Goal: Task Accomplishment & Management: Manage account settings

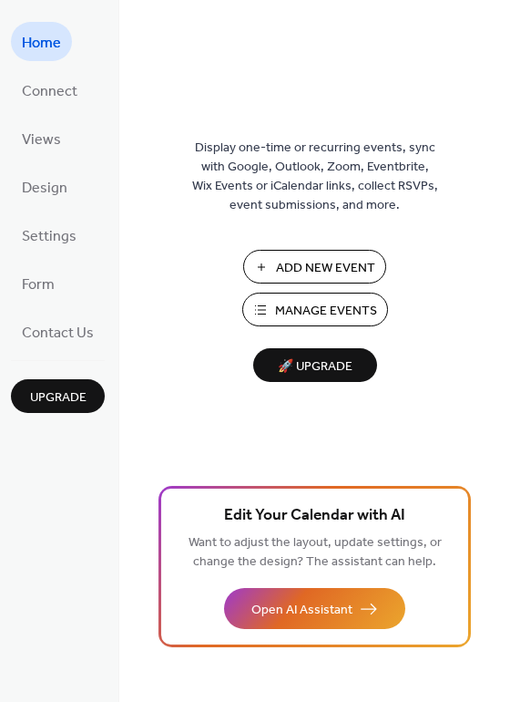
click at [287, 309] on span "Manage Events" at bounding box center [326, 311] width 102 height 19
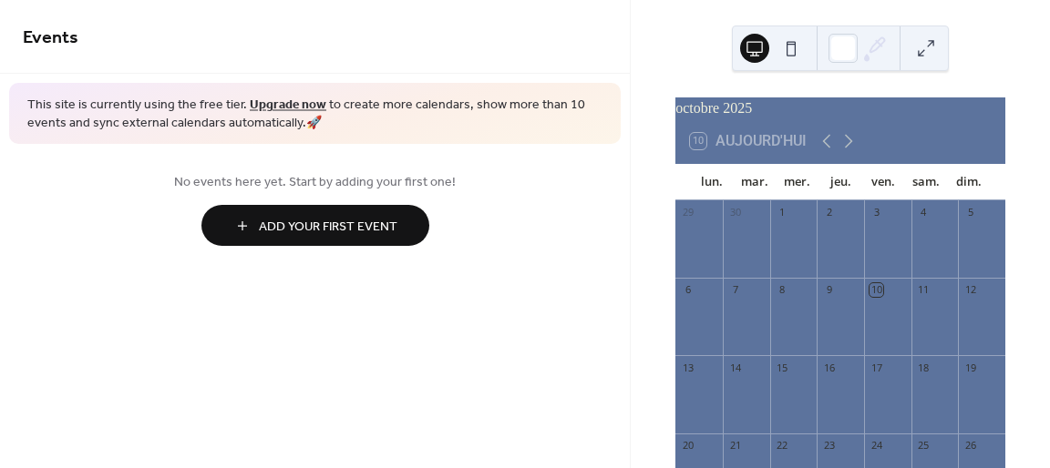
click at [335, 223] on span "Add Your First Event" at bounding box center [328, 227] width 138 height 19
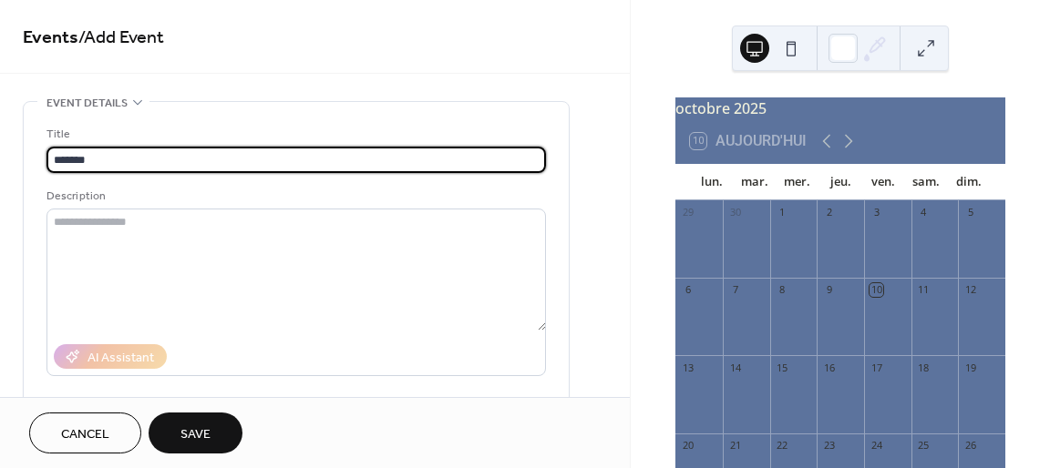
type input "*******"
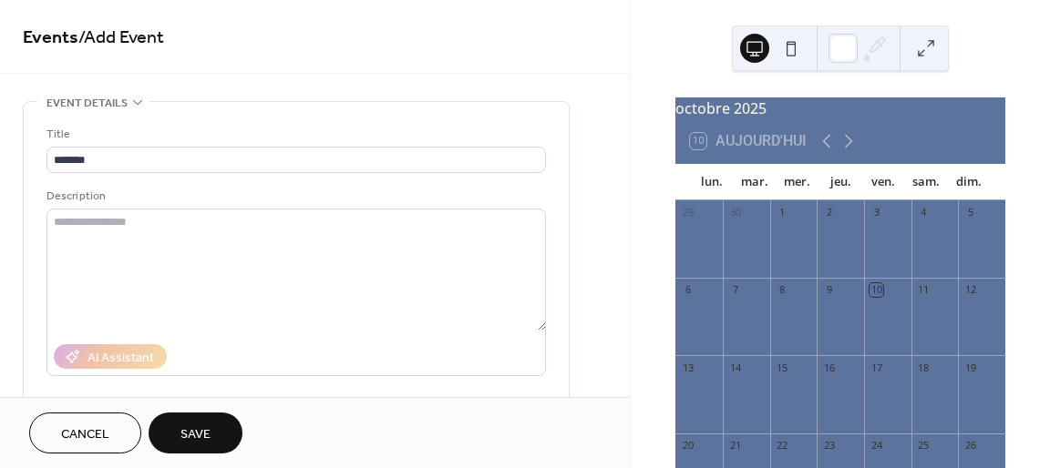
click at [816, 380] on div "16" at bounding box center [839, 367] width 47 height 25
click at [833, 374] on div "16" at bounding box center [829, 368] width 14 height 14
click at [844, 41] on div at bounding box center [842, 48] width 29 height 29
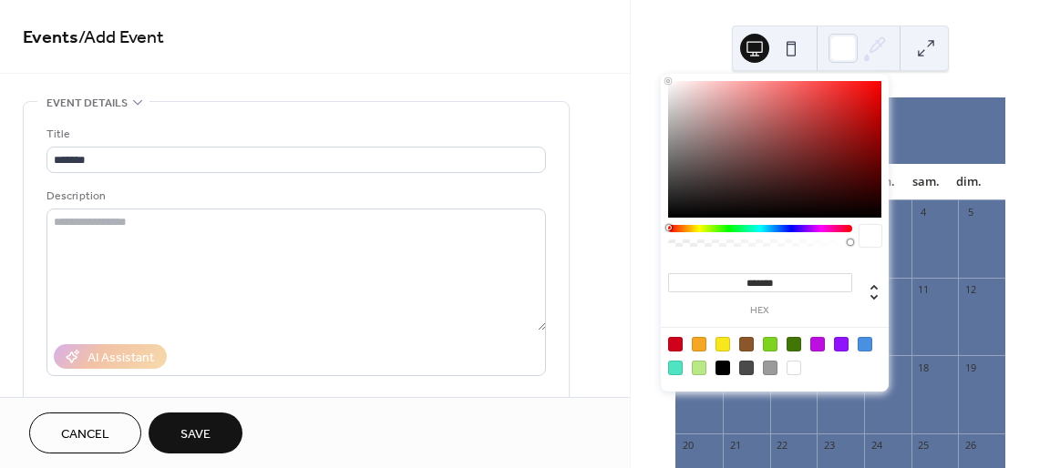
click at [668, 340] on div at bounding box center [675, 344] width 15 height 15
type input "*******"
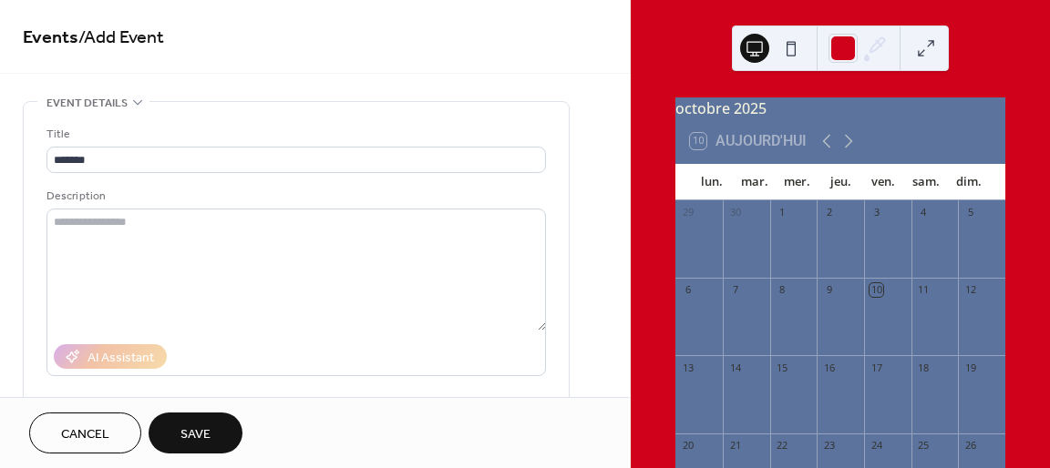
click at [568, 74] on div "**********" at bounding box center [315, 198] width 630 height 397
click at [205, 426] on span "Save" at bounding box center [195, 435] width 30 height 19
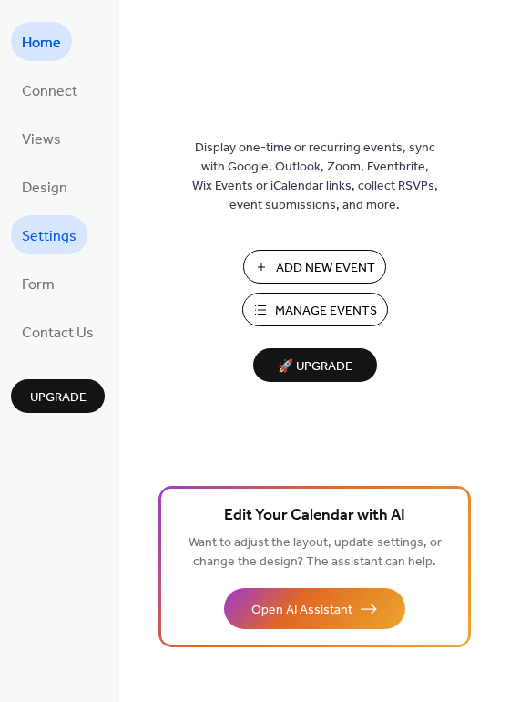
click at [59, 222] on span "Settings" at bounding box center [49, 236] width 55 height 28
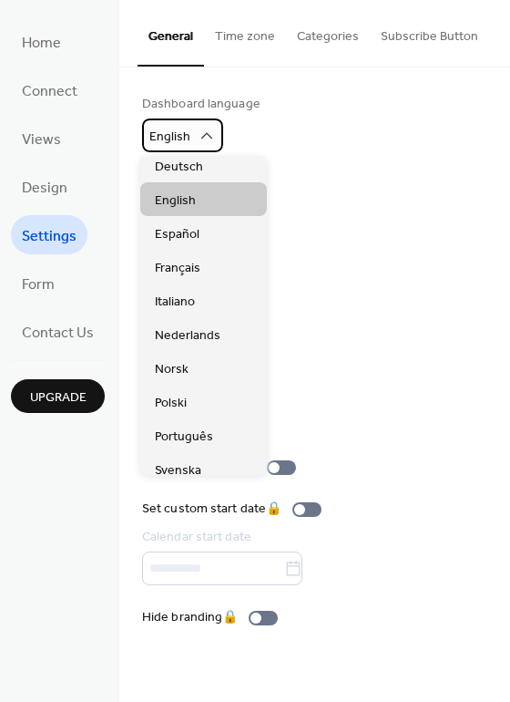
scroll to position [96, 0]
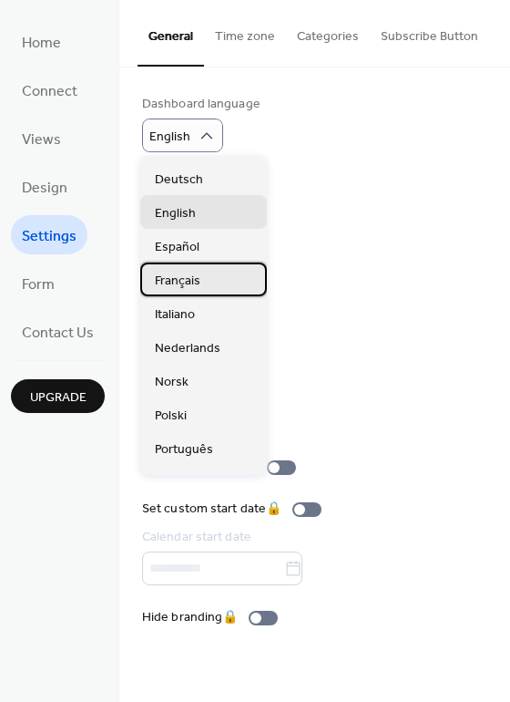
click at [178, 276] on span "Français" at bounding box center [178, 280] width 46 height 19
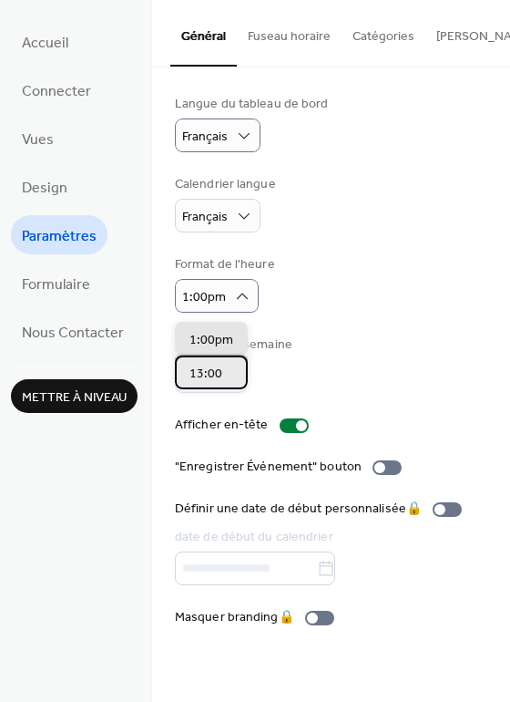
click at [225, 376] on div "13:00" at bounding box center [211, 372] width 73 height 34
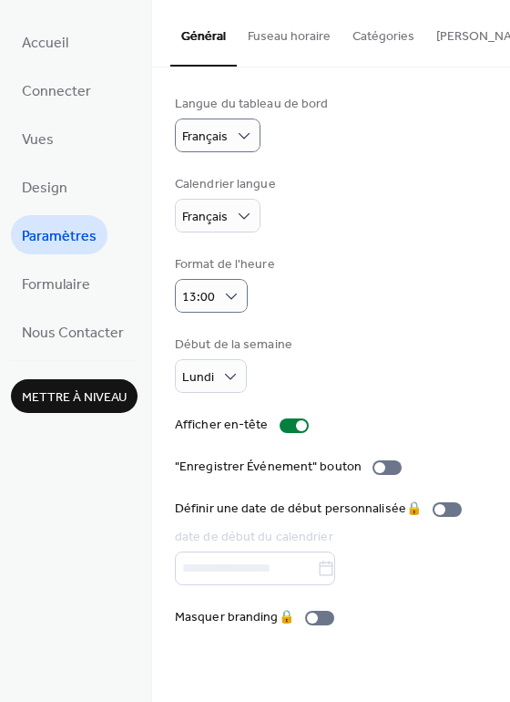
click at [292, 41] on button "Fuseau horaire" at bounding box center [289, 32] width 105 height 65
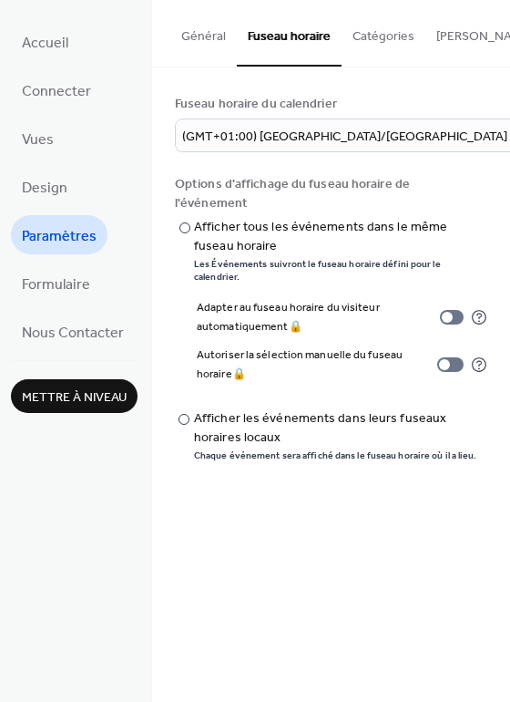
click at [344, 41] on button "Catégories" at bounding box center [384, 32] width 84 height 65
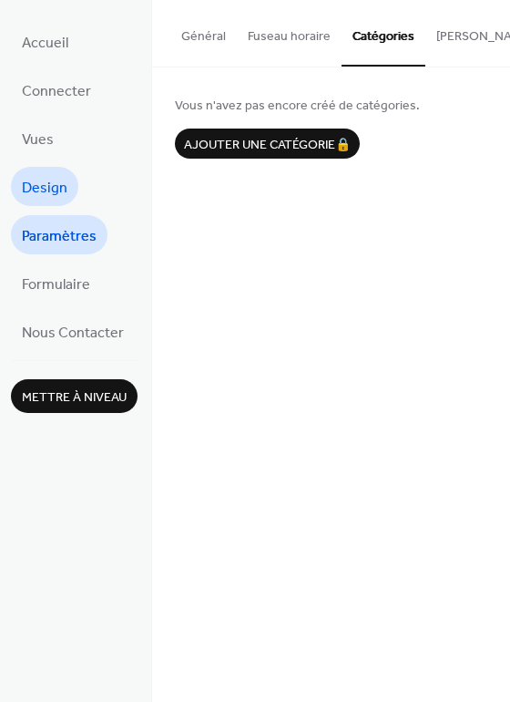
click at [59, 186] on span "Design" at bounding box center [45, 188] width 46 height 28
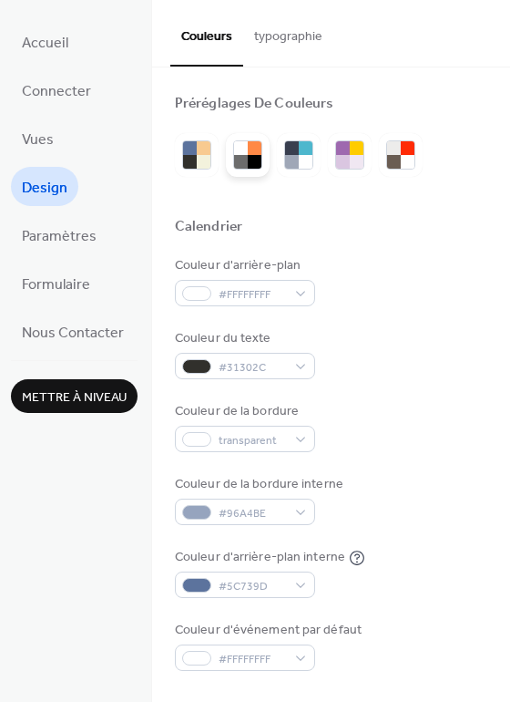
click at [242, 149] on div at bounding box center [241, 148] width 14 height 14
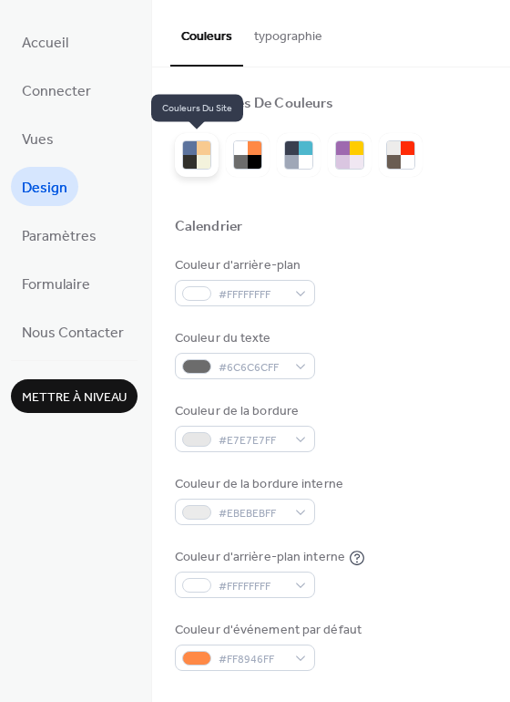
click at [206, 152] on div at bounding box center [204, 148] width 14 height 14
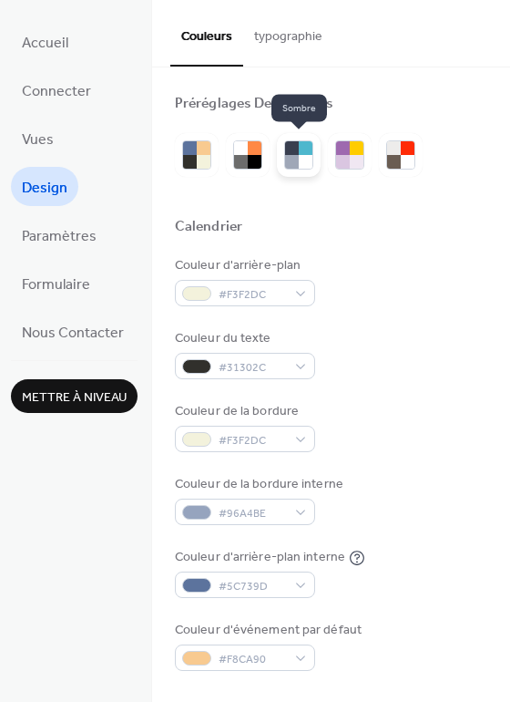
click at [290, 158] on div at bounding box center [292, 162] width 14 height 14
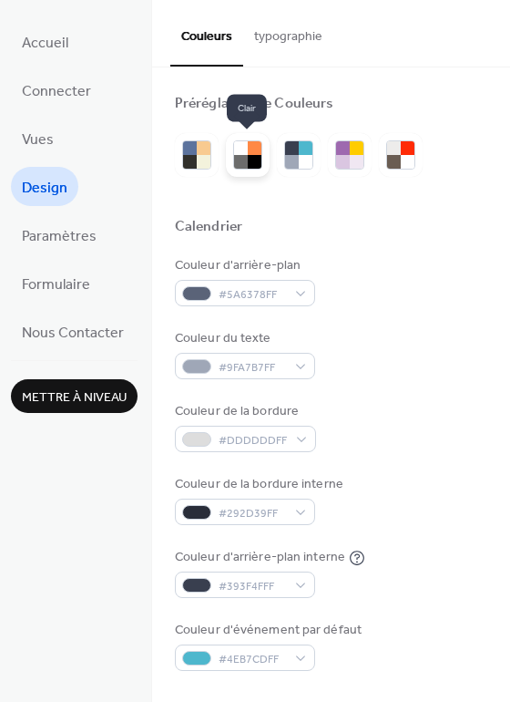
click at [249, 155] on div at bounding box center [255, 162] width 14 height 14
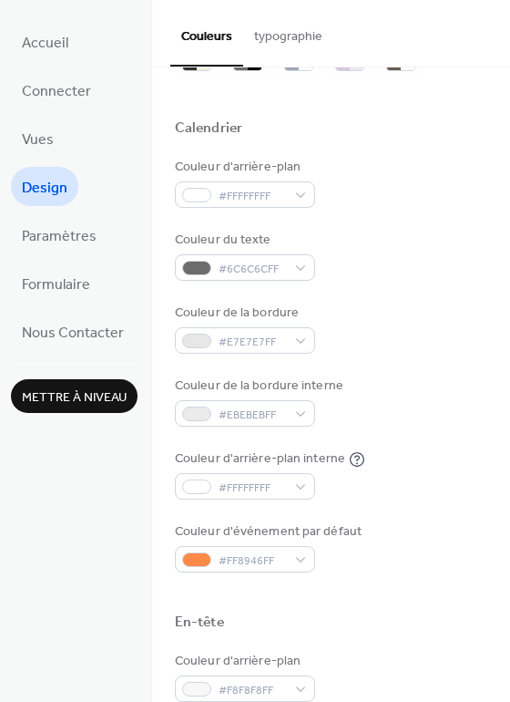
scroll to position [124, 0]
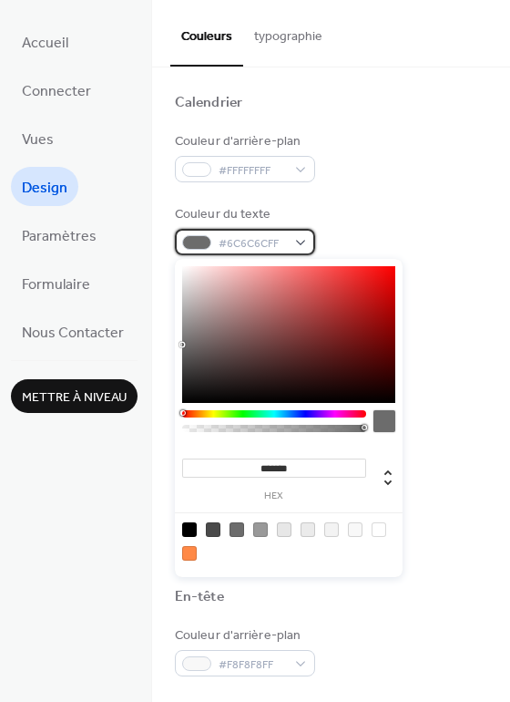
click at [282, 231] on div "#6C6C6CFF" at bounding box center [245, 242] width 140 height 26
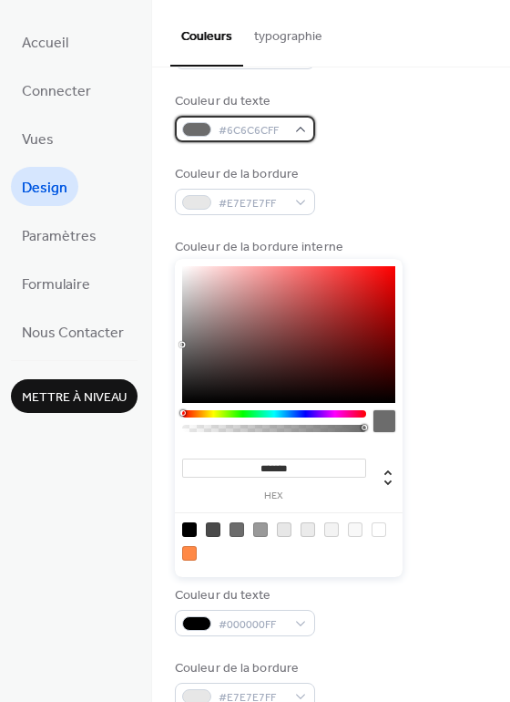
scroll to position [244, 0]
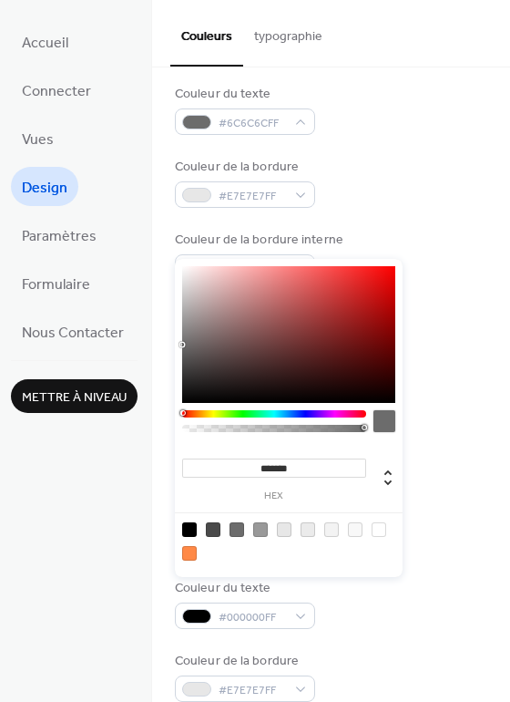
type input "*******"
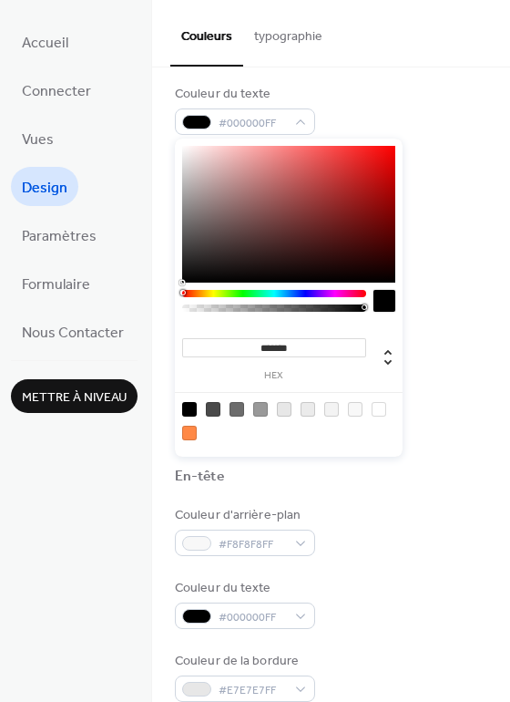
drag, startPoint x: 245, startPoint y: 307, endPoint x: 149, endPoint y: 392, distance: 127.8
click at [149, 392] on body "Accueil Connecter Vues Design Paramètres Formulaire Nous Contacter Mettre à niv…" at bounding box center [255, 351] width 510 height 702
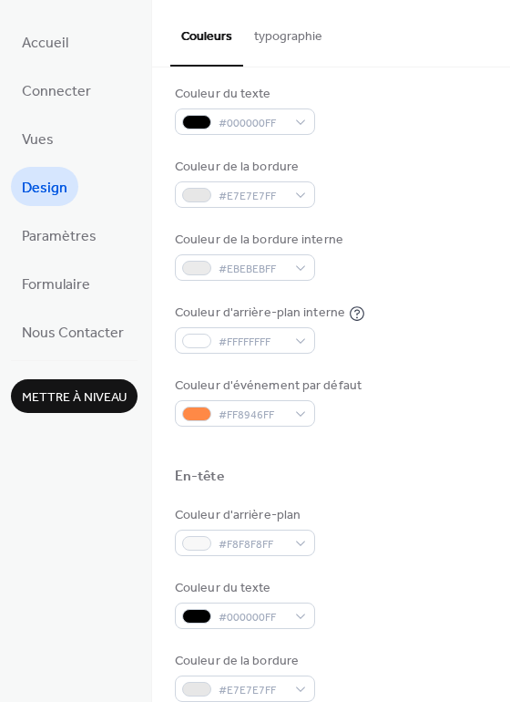
click at [447, 147] on div "Couleur d'arrière-plan #FFFFFFFF Couleur du texte #000000FF Couleur de la bordu…" at bounding box center [331, 219] width 313 height 415
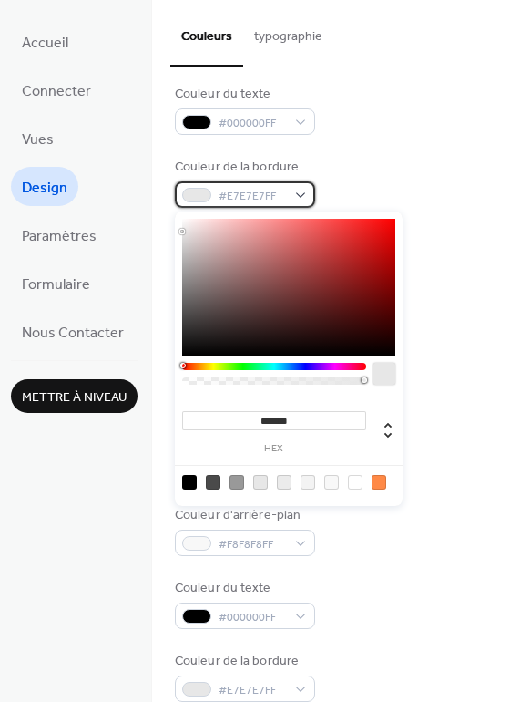
click at [289, 194] on div "#E7E7E7FF" at bounding box center [245, 194] width 140 height 26
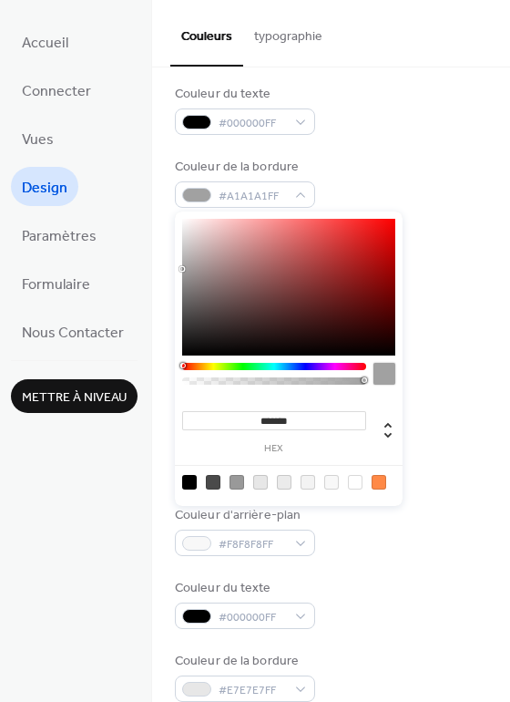
type input "*******"
drag, startPoint x: 191, startPoint y: 269, endPoint x: 171, endPoint y: 267, distance: 20.1
click at [171, 267] on body "Accueil Connecter Vues Design Paramètres Formulaire Nous Contacter Mettre à niv…" at bounding box center [255, 351] width 510 height 702
click at [360, 169] on div "Couleur de la bordure #A4A4A4FF" at bounding box center [331, 183] width 313 height 50
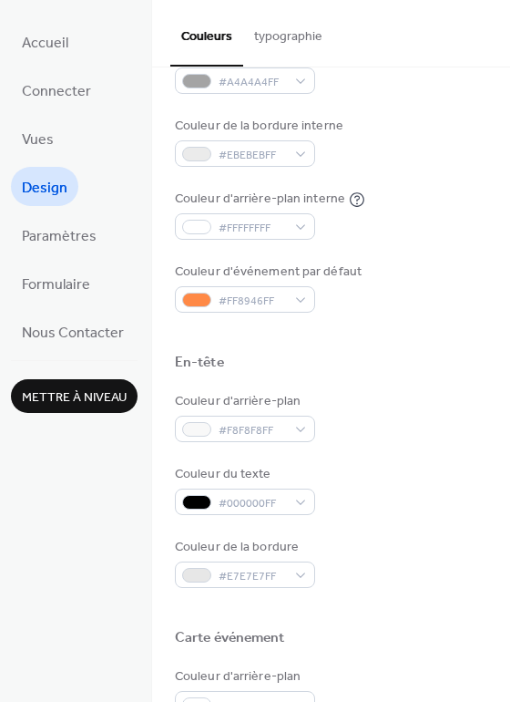
scroll to position [359, 0]
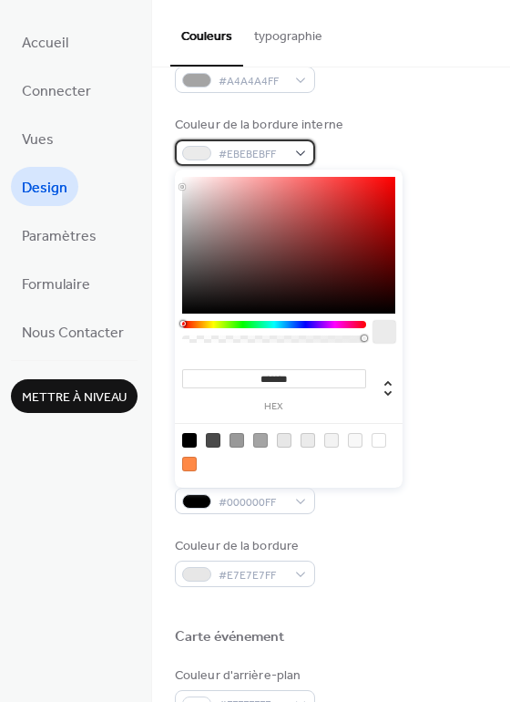
click at [282, 159] on span "#EBEBEBFF" at bounding box center [252, 154] width 67 height 19
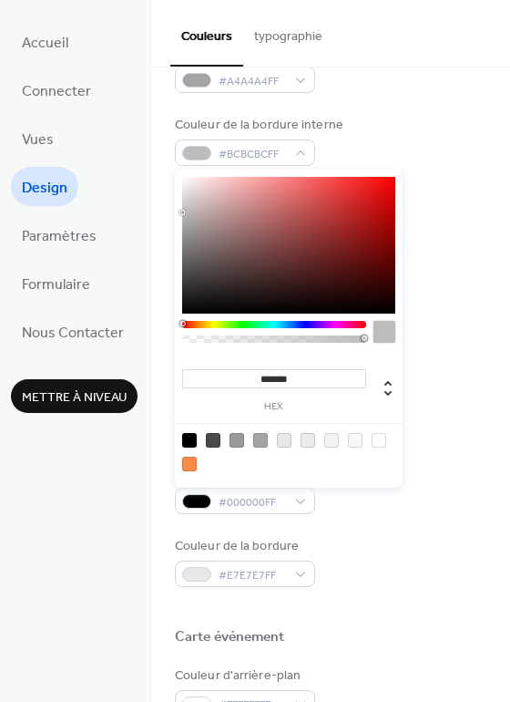
type input "*******"
drag, startPoint x: 197, startPoint y: 209, endPoint x: 152, endPoint y: 220, distance: 46.2
click at [152, 220] on body "Accueil Connecter Vues Design Paramètres Formulaire Nous Contacter Mettre à niv…" at bounding box center [255, 351] width 510 height 702
click at [351, 123] on div "Couleur de la bordure interne #ADADADFF" at bounding box center [331, 141] width 313 height 50
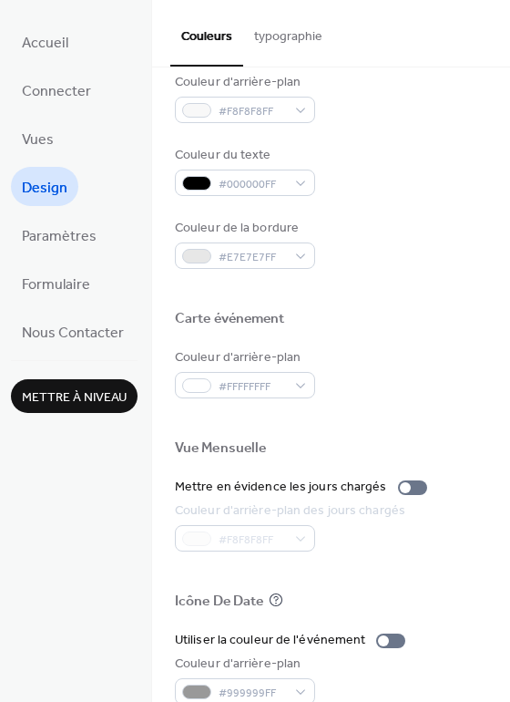
scroll to position [678, 0]
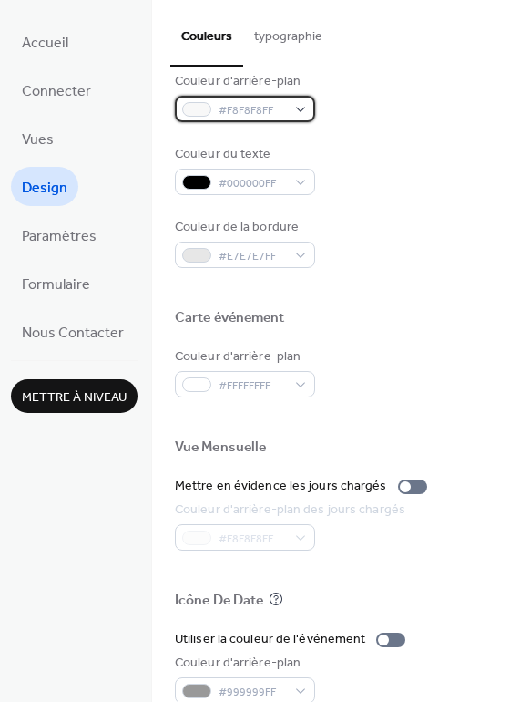
click at [288, 108] on div "#F8F8F8FF" at bounding box center [245, 109] width 140 height 26
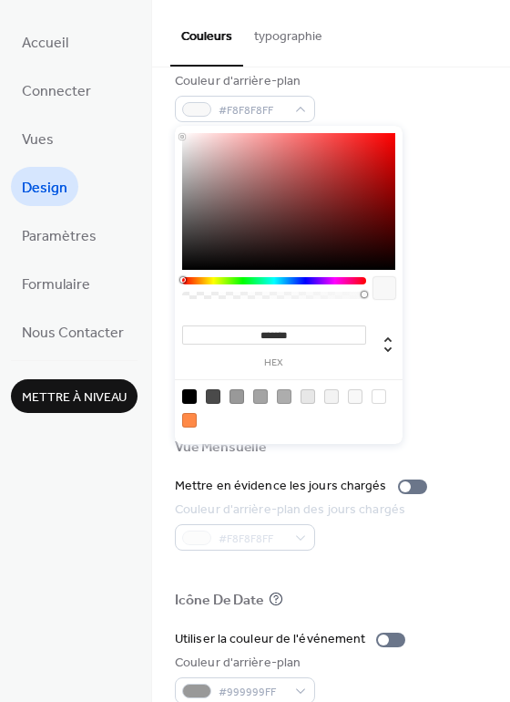
type input "*******"
click at [324, 164] on div at bounding box center [288, 201] width 213 height 137
click at [456, 187] on div "Couleur du texte #000000FF" at bounding box center [331, 170] width 313 height 50
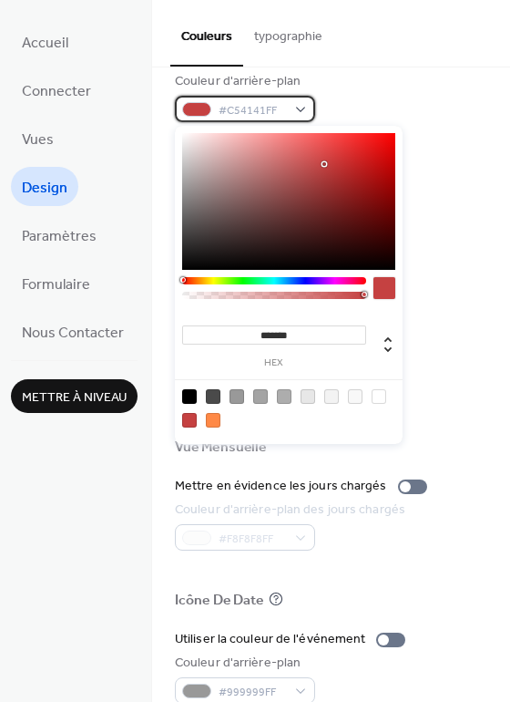
click at [295, 107] on div "#C54141FF" at bounding box center [245, 109] width 140 height 26
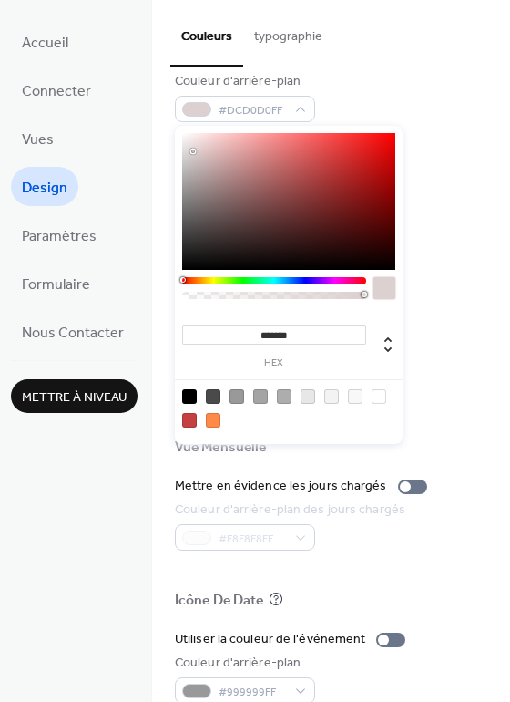
drag, startPoint x: 210, startPoint y: 159, endPoint x: 194, endPoint y: 151, distance: 17.5
click at [194, 151] on div at bounding box center [288, 201] width 213 height 137
click at [292, 280] on div at bounding box center [274, 280] width 184 height 7
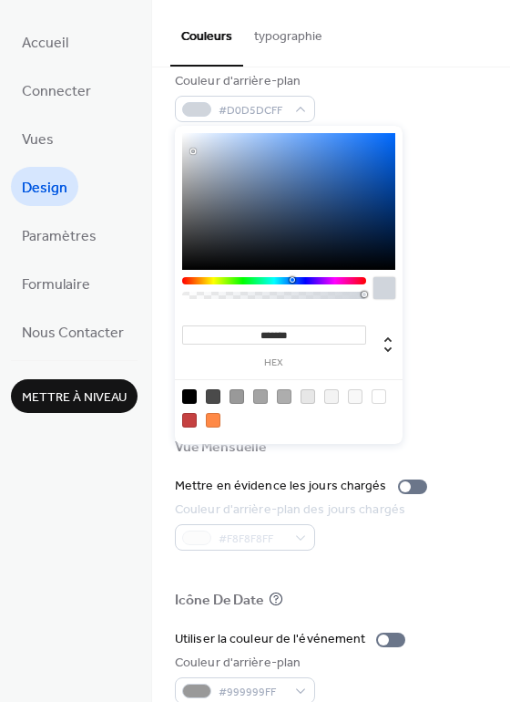
click at [289, 280] on div at bounding box center [274, 280] width 184 height 7
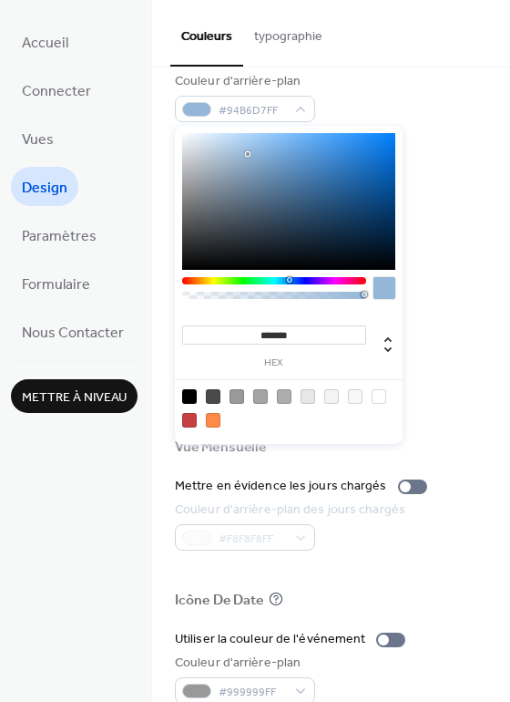
drag, startPoint x: 249, startPoint y: 154, endPoint x: 246, endPoint y: 143, distance: 11.3
click at [246, 143] on div at bounding box center [288, 201] width 213 height 137
click at [235, 126] on div "******* hex" at bounding box center [289, 285] width 228 height 318
drag, startPoint x: 235, startPoint y: 125, endPoint x: 215, endPoint y: 127, distance: 20.1
click at [215, 127] on div "******* hex" at bounding box center [289, 285] width 228 height 318
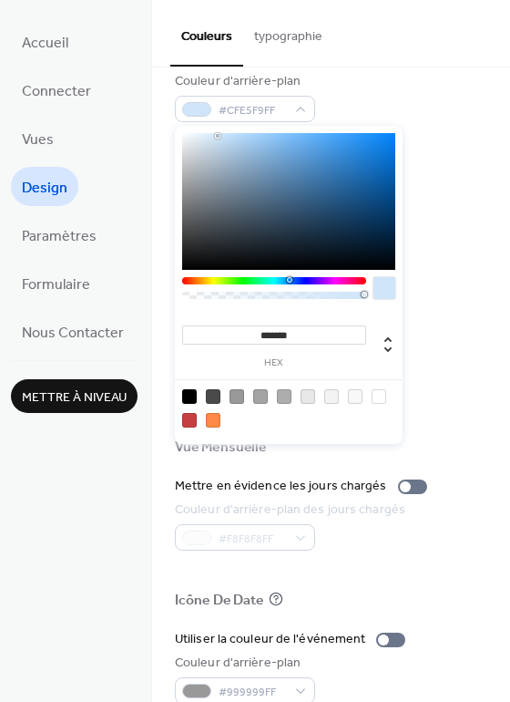
click at [218, 136] on div at bounding box center [288, 201] width 213 height 137
click at [216, 134] on div at bounding box center [218, 136] width 4 height 4
type input "*******"
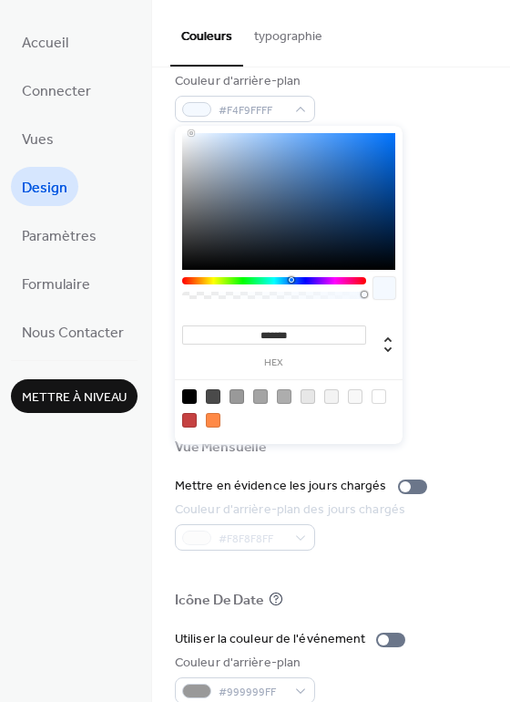
drag, startPoint x: 212, startPoint y: 146, endPoint x: 191, endPoint y: 122, distance: 31.6
click at [191, 122] on div "******* hex" at bounding box center [289, 283] width 228 height 322
click at [364, 108] on div "Couleur d'arrière-plan #F4F9FFFF" at bounding box center [331, 97] width 313 height 50
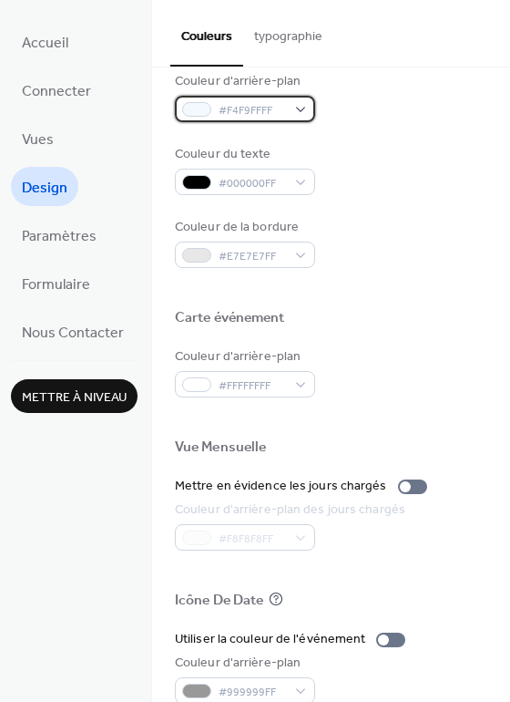
click at [294, 110] on div "#F4F9FFFF" at bounding box center [245, 109] width 140 height 26
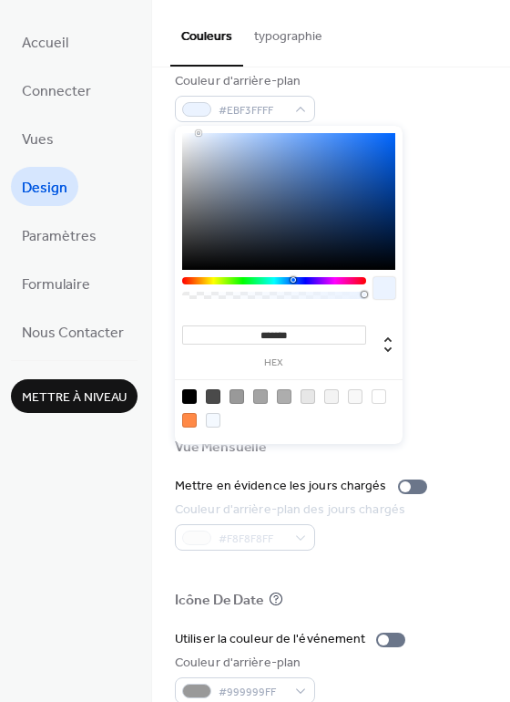
type input "*******"
click at [200, 133] on div at bounding box center [288, 201] width 213 height 137
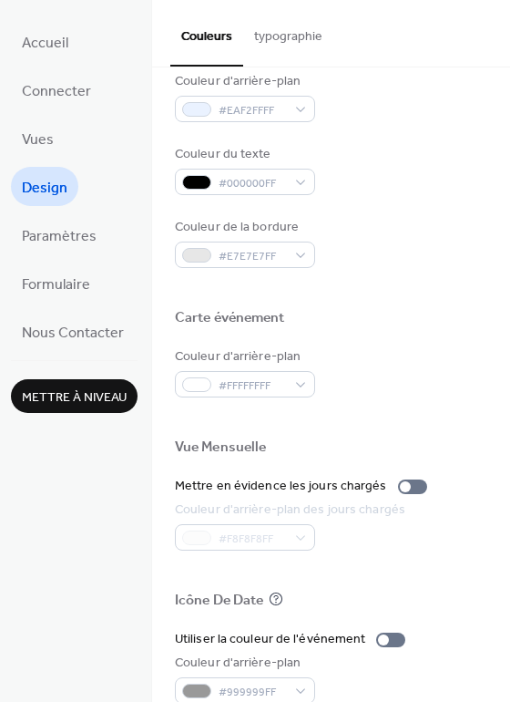
click at [391, 88] on div "Couleur d'arrière-plan #EAF2FFFF" at bounding box center [331, 97] width 313 height 50
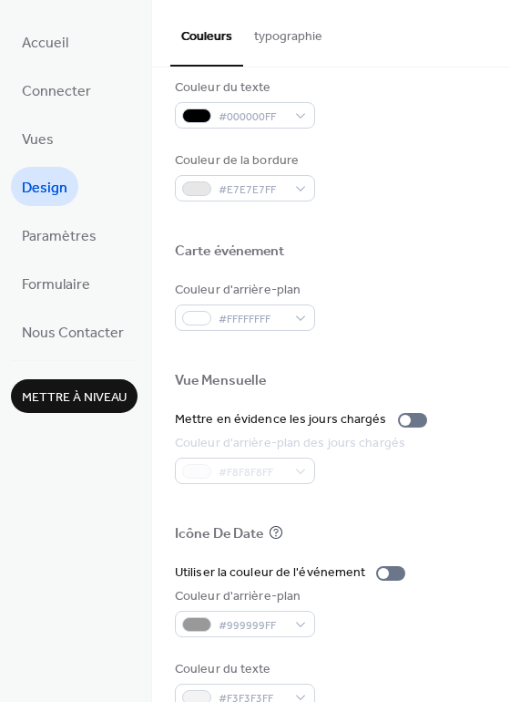
scroll to position [779, 0]
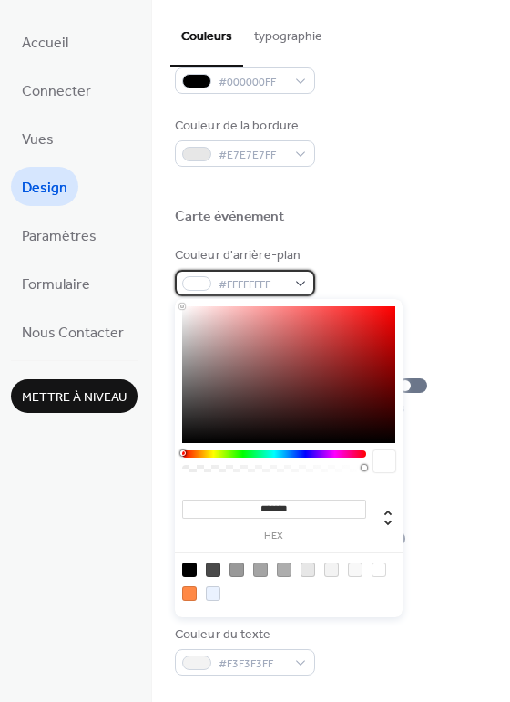
click at [262, 275] on span "#FFFFFFFF" at bounding box center [252, 284] width 67 height 19
type input "*******"
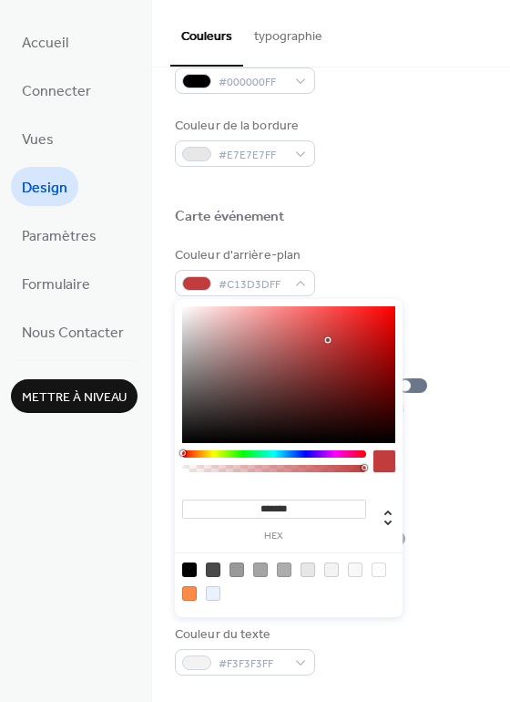
click at [327, 340] on div at bounding box center [288, 374] width 213 height 137
click at [374, 247] on div "Couleur d'arrière-plan #C13D3DFF" at bounding box center [331, 271] width 313 height 50
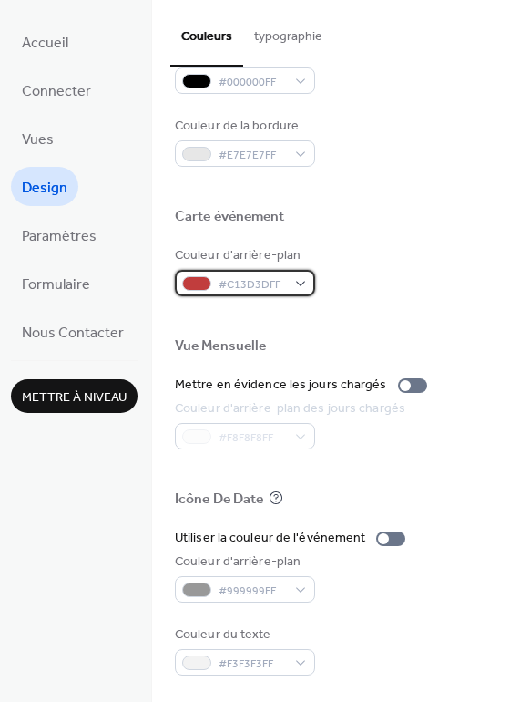
drag, startPoint x: 177, startPoint y: 307, endPoint x: 262, endPoint y: 285, distance: 88.4
click at [262, 285] on span "#C13D3DFF" at bounding box center [252, 284] width 67 height 19
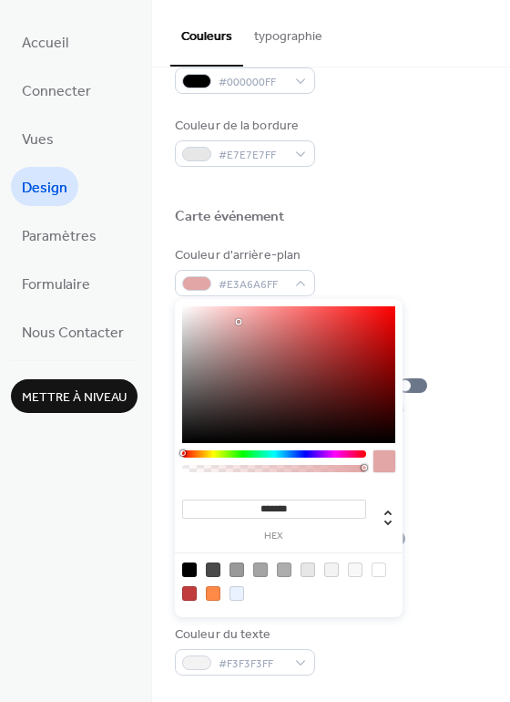
type input "*******"
drag, startPoint x: 216, startPoint y: 318, endPoint x: 140, endPoint y: 298, distance: 78.2
click at [140, 298] on body "Accueil Connecter Vues Design Paramètres Formulaire Nous Contacter Mettre à niv…" at bounding box center [255, 351] width 510 height 702
click at [350, 280] on div "Couleur d'arrière-plan #FFFFFFFF" at bounding box center [331, 271] width 313 height 50
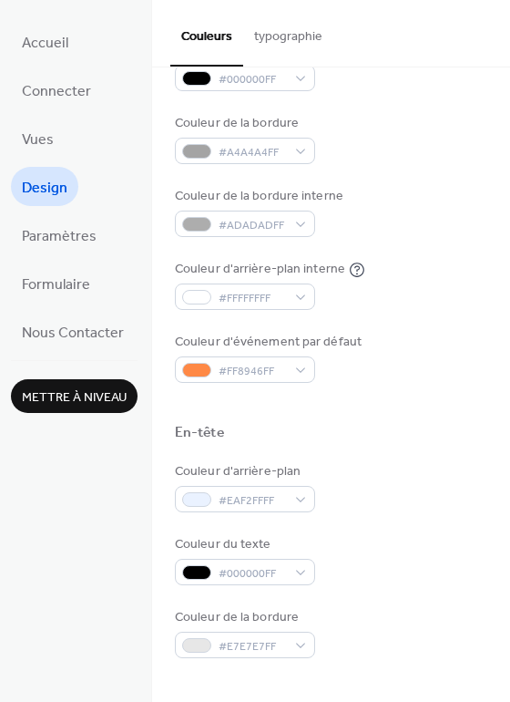
scroll to position [0, 0]
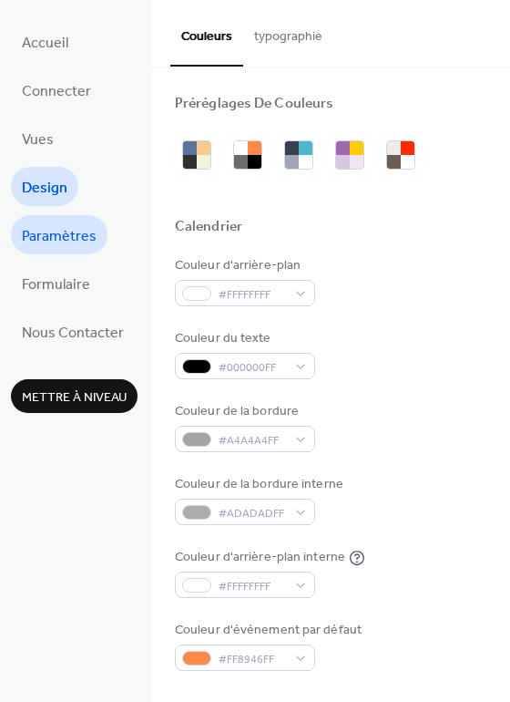
click at [82, 236] on span "Paramètres" at bounding box center [59, 236] width 75 height 28
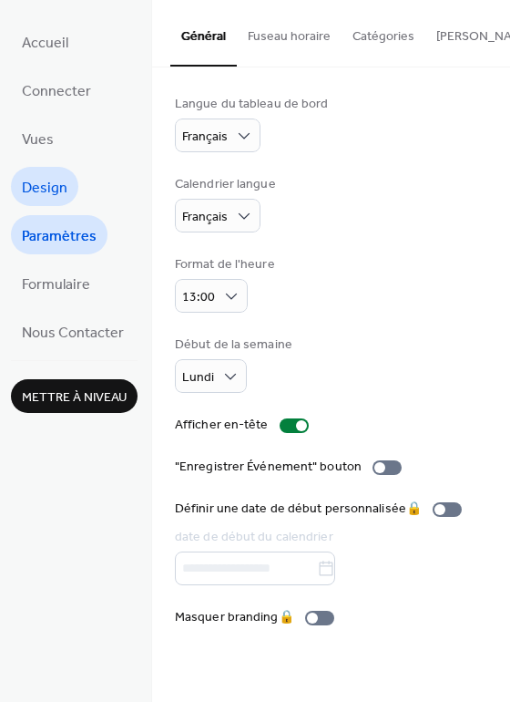
click at [44, 196] on span "Design" at bounding box center [45, 188] width 46 height 28
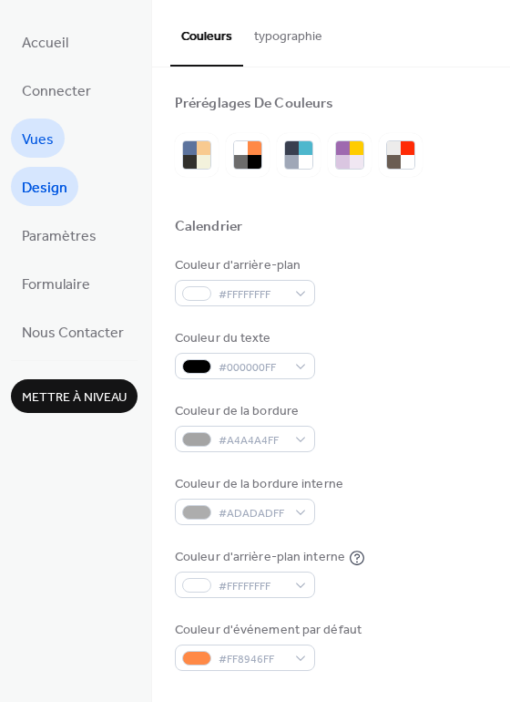
click at [47, 130] on span "Vues" at bounding box center [38, 140] width 32 height 28
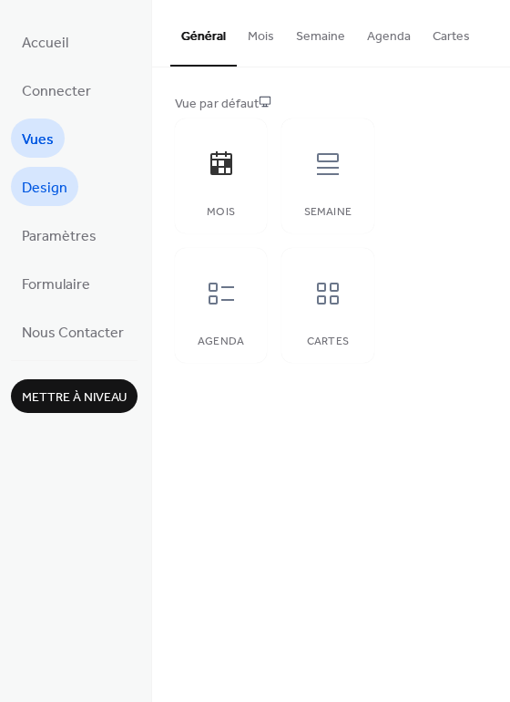
click at [51, 174] on span "Design" at bounding box center [45, 188] width 46 height 28
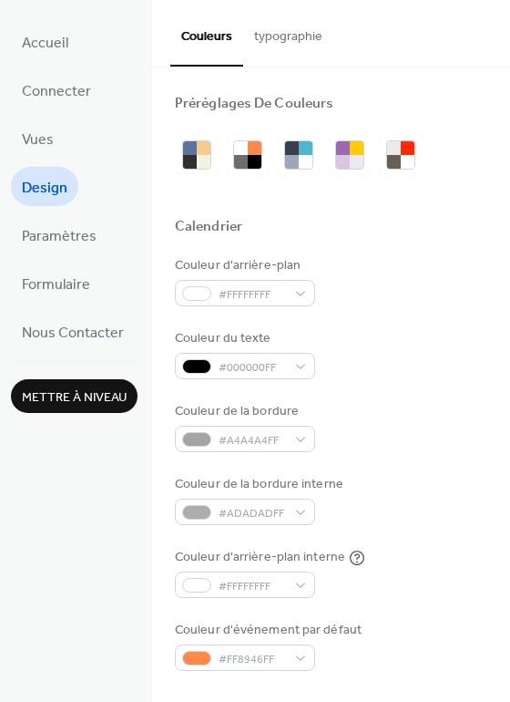
click at [259, 36] on button "typographie" at bounding box center [288, 32] width 90 height 65
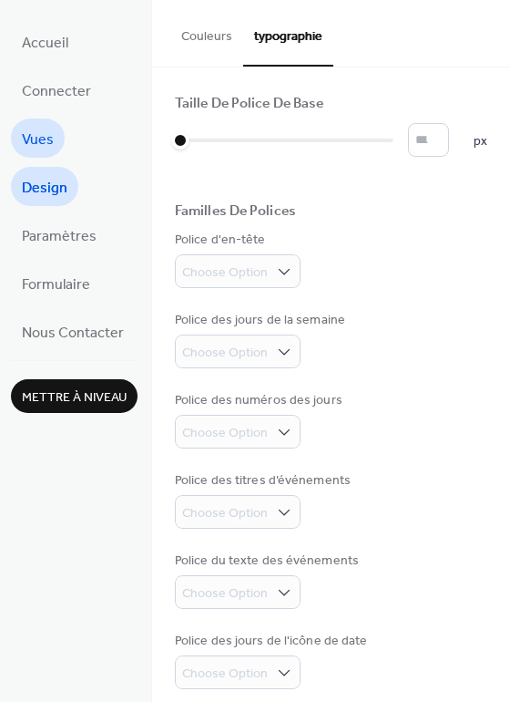
click at [47, 134] on span "Vues" at bounding box center [38, 140] width 32 height 28
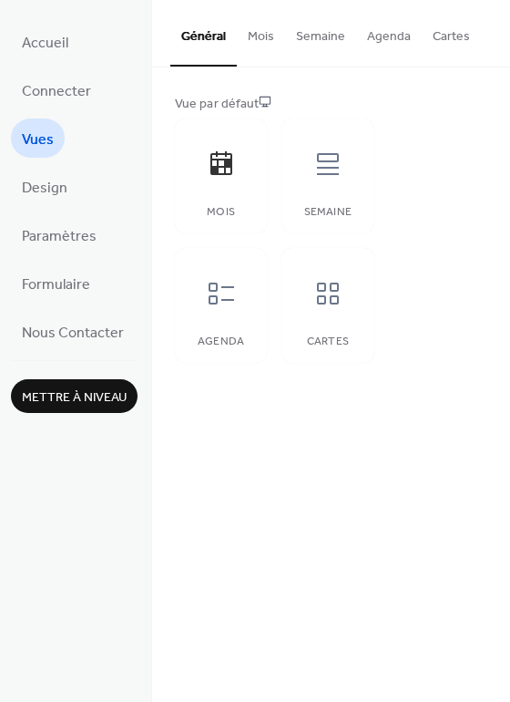
click at [266, 38] on button "Mois" at bounding box center [261, 32] width 48 height 65
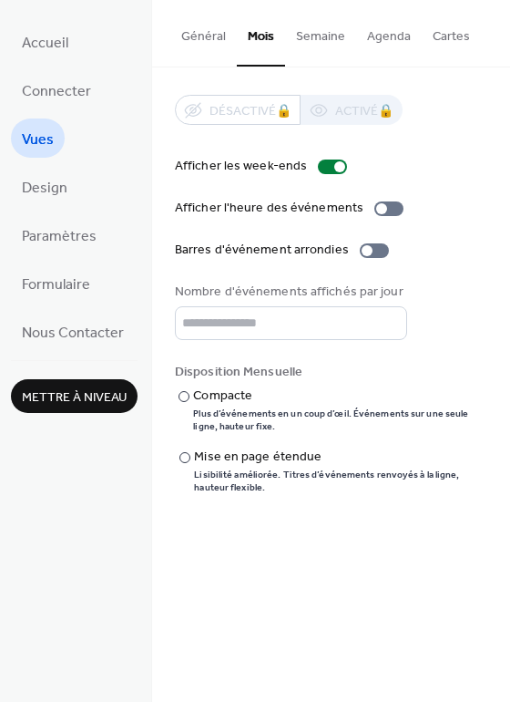
click at [309, 37] on button "Semaine" at bounding box center [320, 32] width 71 height 65
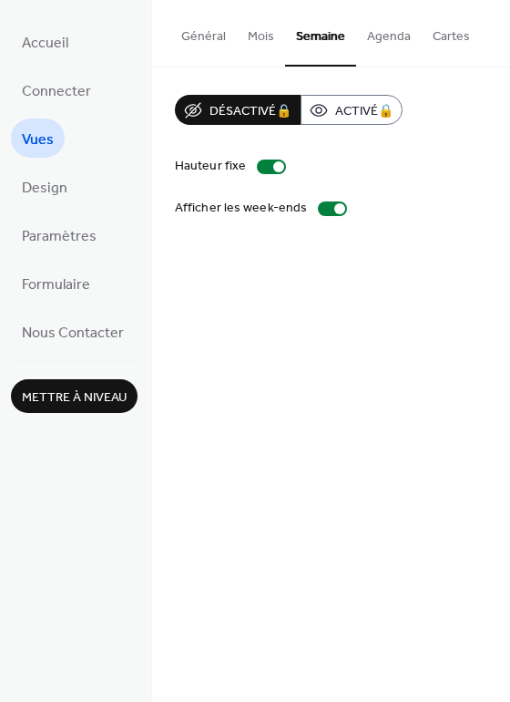
click at [249, 37] on button "Mois" at bounding box center [261, 32] width 48 height 65
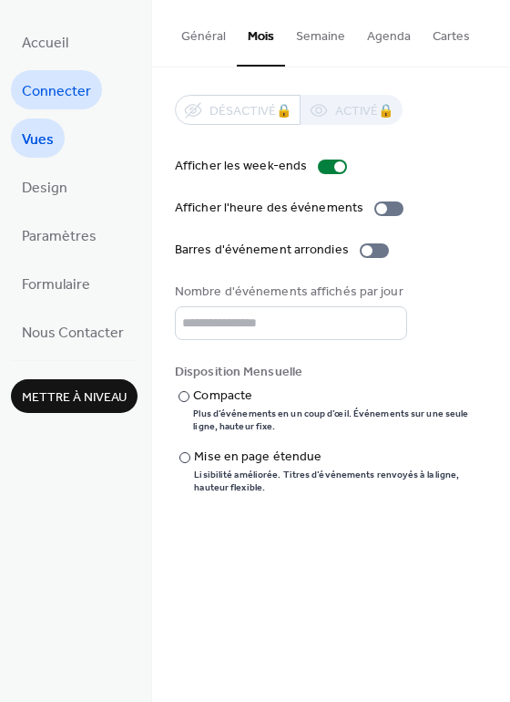
click at [72, 94] on span "Connecter" at bounding box center [56, 91] width 69 height 28
